Goal: Browse casually: Explore the website without a specific task or goal

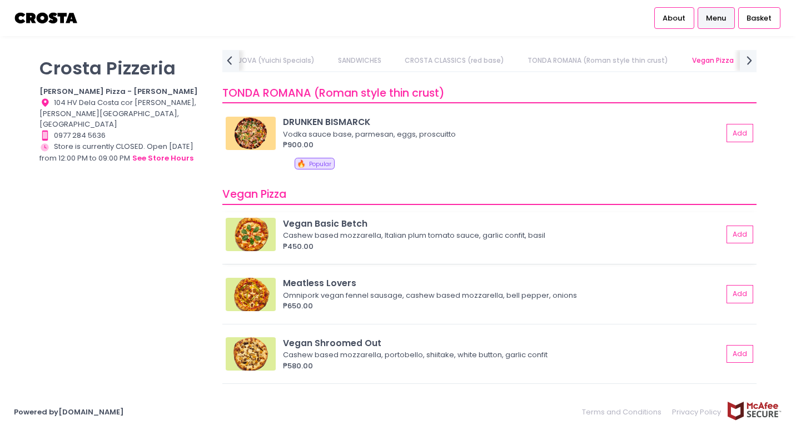
scroll to position [0, 249]
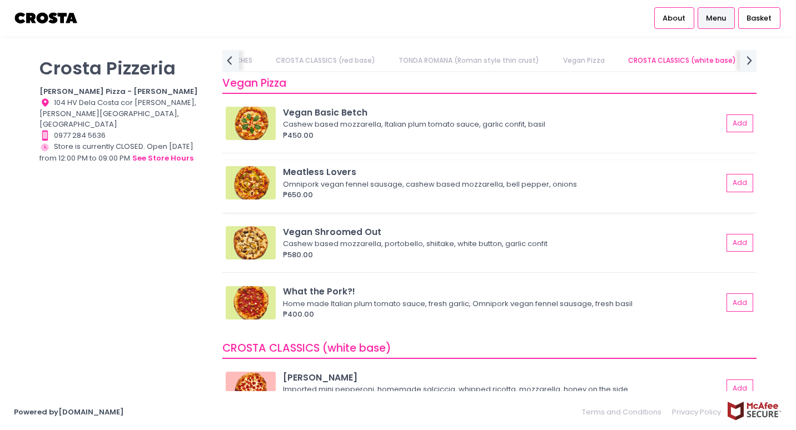
click at [299, 175] on div "Meatless Lovers" at bounding box center [503, 172] width 440 height 13
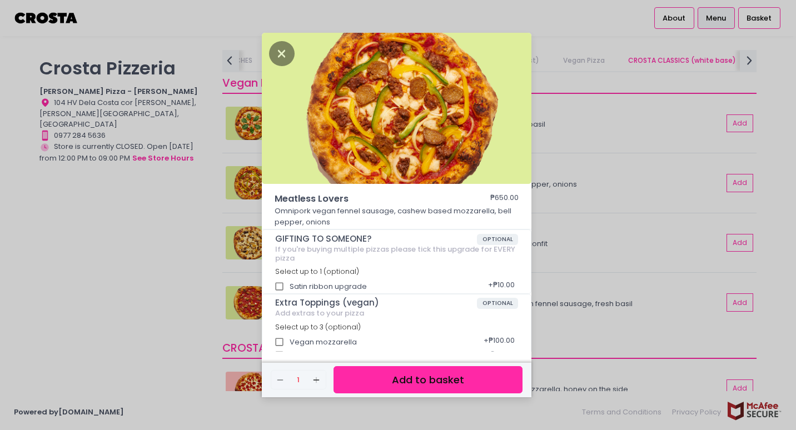
click at [197, 250] on div "Meatless Lovers ₱650.00 Omnipork vegan fennel sausage, cashew based mozzarella,…" at bounding box center [398, 215] width 796 height 430
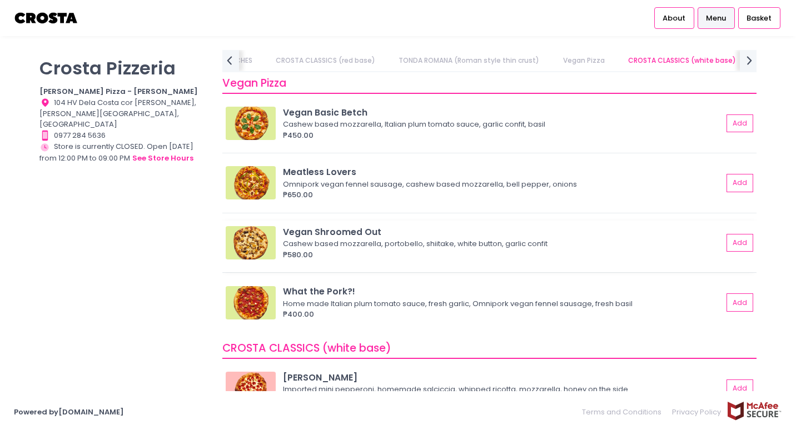
click at [293, 233] on div "Vegan Shroomed Out" at bounding box center [503, 232] width 440 height 13
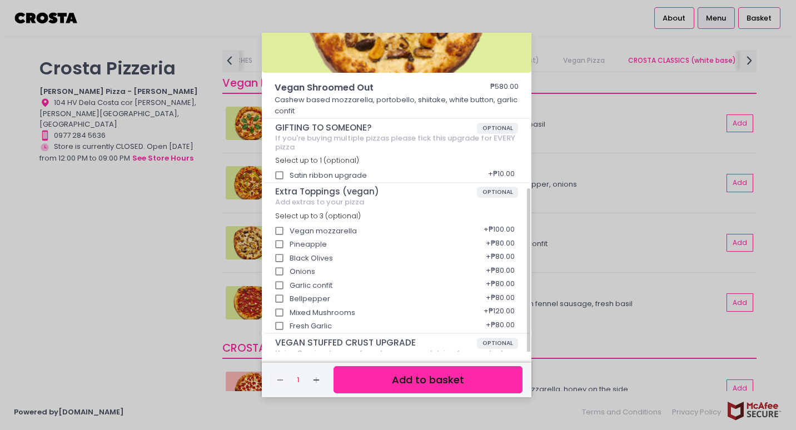
scroll to position [160, 0]
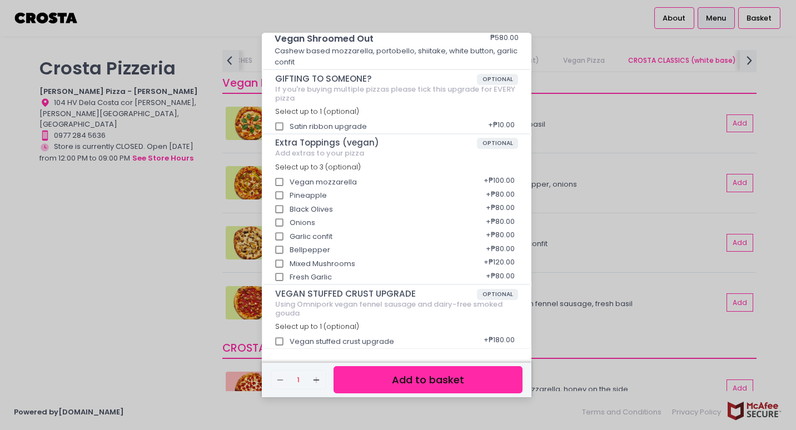
click at [128, 237] on div "Vegan Shroomed Out ₱580.00 Cashew based mozzarella, portobello, shiitake, white…" at bounding box center [398, 215] width 796 height 430
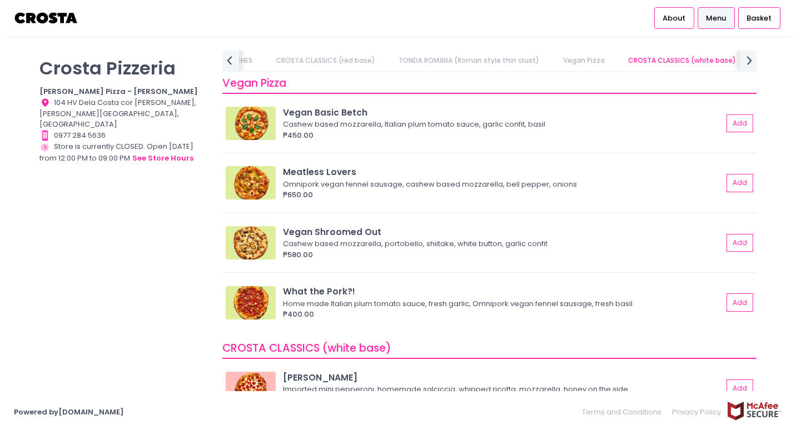
click at [268, 306] on img at bounding box center [251, 302] width 50 height 33
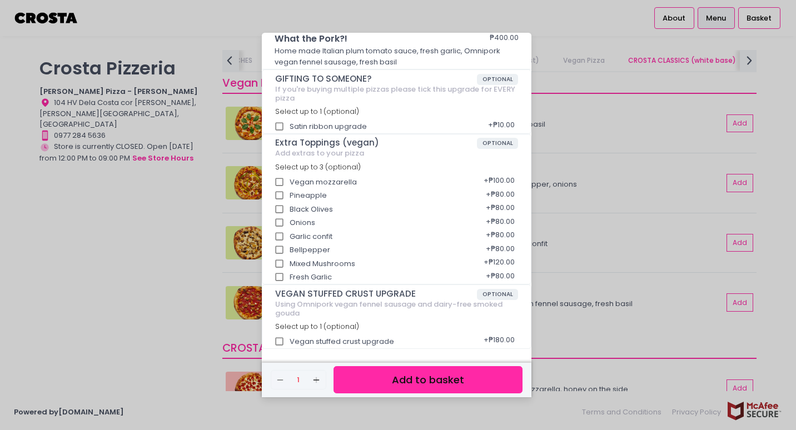
click at [173, 278] on div "What the Pork?! ₱400.00 Home made Italian plum tomato sauce, fresh garlic, Omni…" at bounding box center [398, 215] width 796 height 430
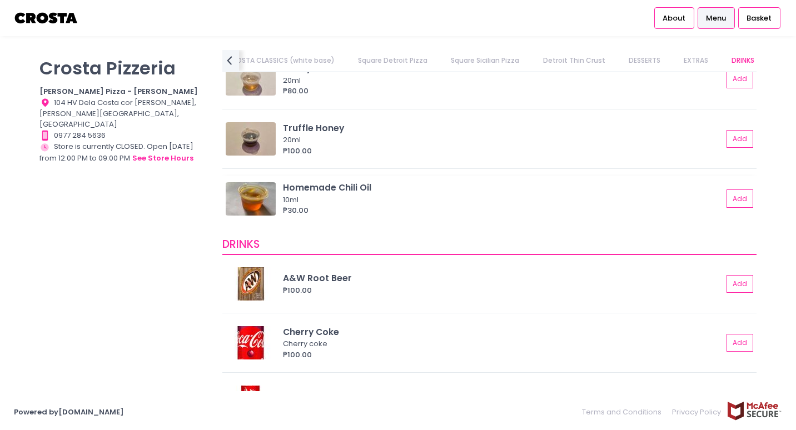
scroll to position [2419, 0]
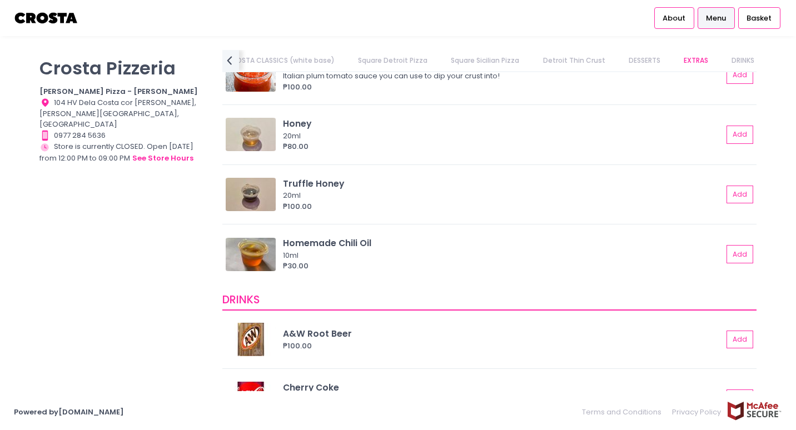
click at [715, 19] on span "Menu" at bounding box center [716, 18] width 20 height 11
click at [700, 18] on link "Menu" at bounding box center [716, 17] width 37 height 21
click at [674, 23] on span "About" at bounding box center [674, 18] width 23 height 11
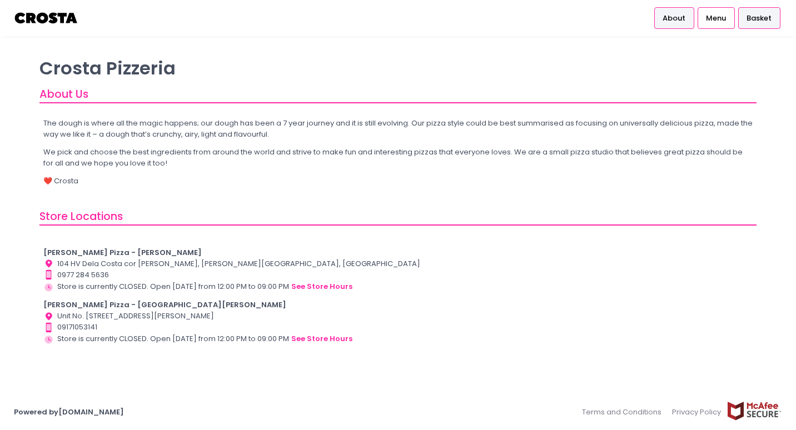
click at [755, 19] on span "Basket" at bounding box center [759, 18] width 25 height 11
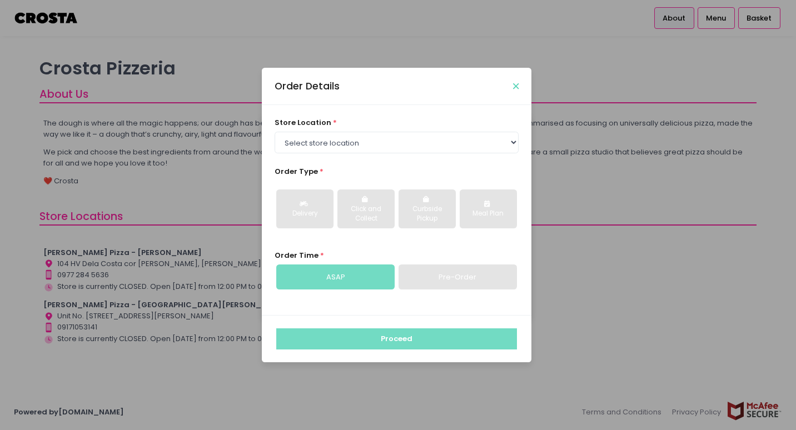
click at [513, 86] on icon "Close" at bounding box center [516, 86] width 6 height 8
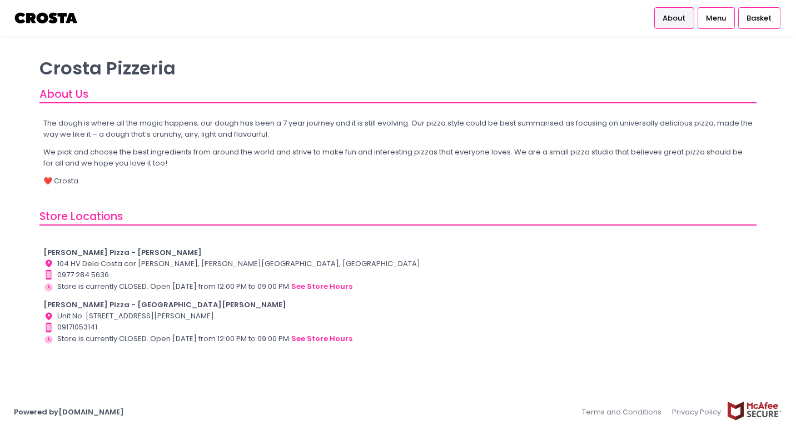
click at [516, 336] on div "Store Hours Created with Sketch. Store is currently CLOSED. Open [DATE] from 12…" at bounding box center [398, 339] width 710 height 12
click at [704, 22] on link "Menu" at bounding box center [716, 17] width 37 height 21
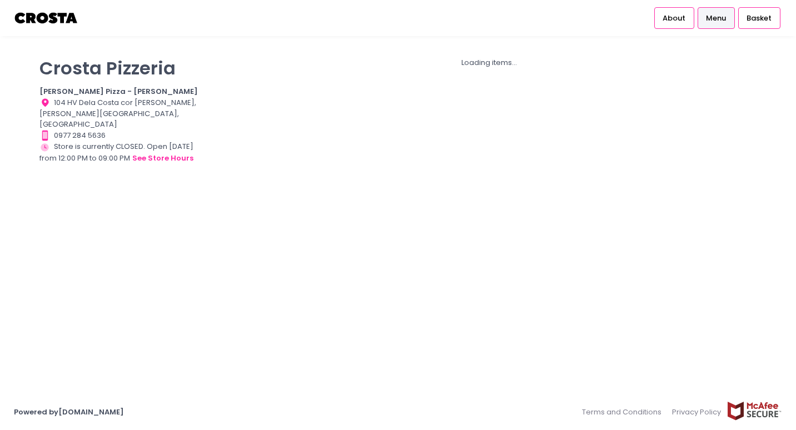
drag, startPoint x: 399, startPoint y: 273, endPoint x: 603, endPoint y: 139, distance: 244.4
click at [402, 271] on div "Loading items..." at bounding box center [489, 209] width 548 height 319
